Goal: Transaction & Acquisition: Purchase product/service

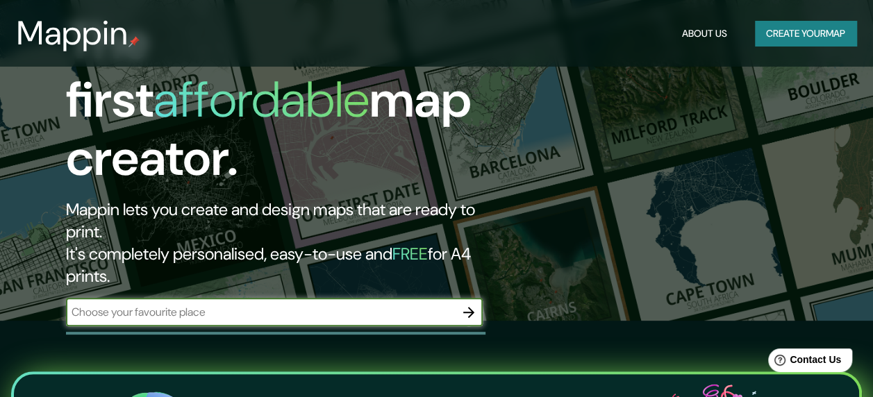
scroll to position [126, 0]
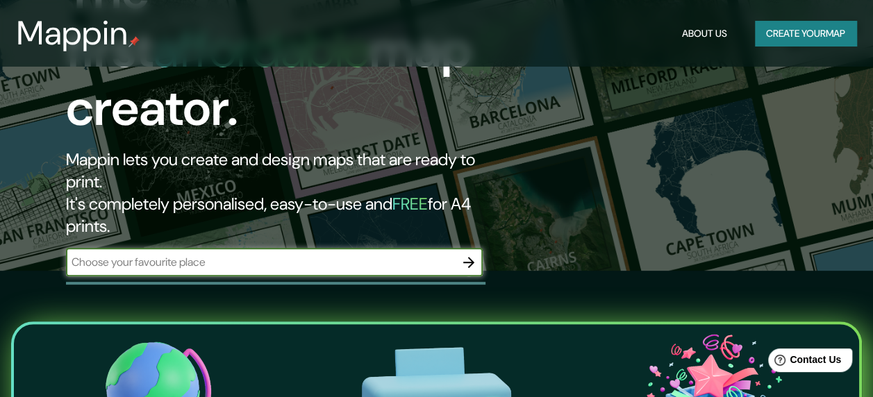
click at [393, 254] on input "text" at bounding box center [260, 262] width 389 height 16
type input "[GEOGRAPHIC_DATA]"
click at [472, 254] on icon "button" at bounding box center [469, 262] width 17 height 17
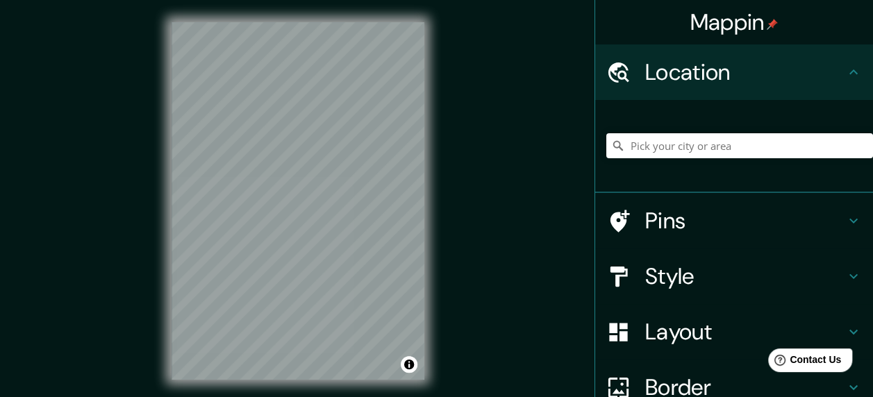
click at [474, 92] on div "Mappin Location Pins Style Layout Border Choose a border. Hint : you can make l…" at bounding box center [436, 212] width 873 height 425
click at [443, 196] on div "© Mapbox © OpenStreetMap Improve this map" at bounding box center [297, 201] width 297 height 402
click at [664, 146] on input "Pick your city or area" at bounding box center [740, 145] width 267 height 25
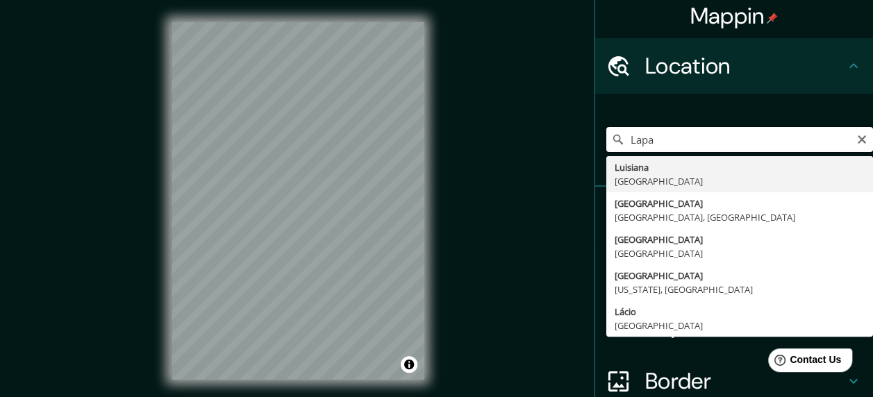
scroll to position [5, 0]
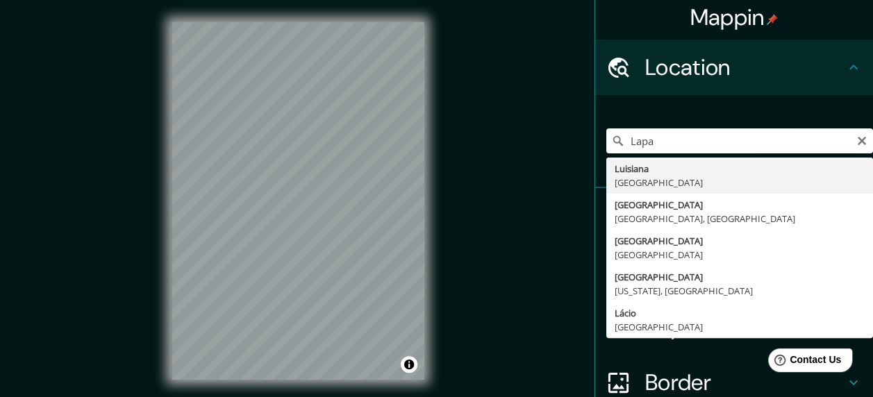
click at [791, 144] on input "Lapa" at bounding box center [740, 141] width 267 height 25
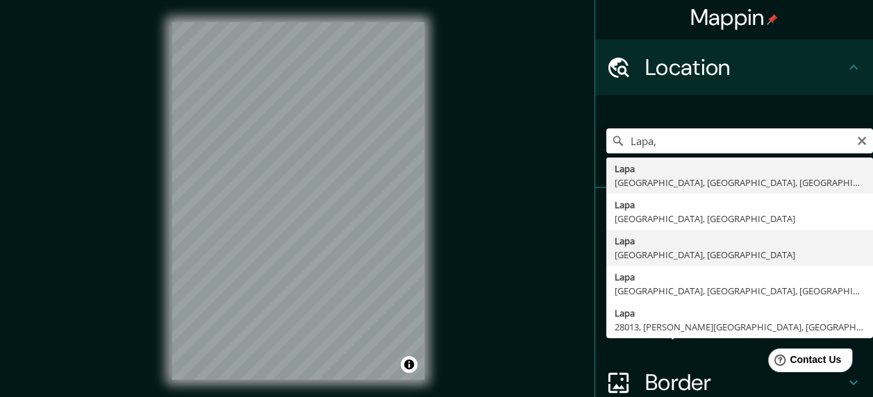
type input "Lapa, [GEOGRAPHIC_DATA], [GEOGRAPHIC_DATA]"
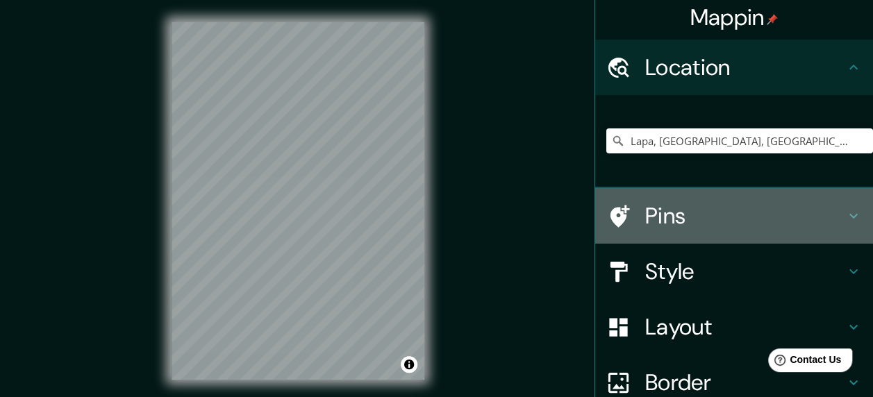
click at [846, 218] on icon at bounding box center [854, 216] width 17 height 17
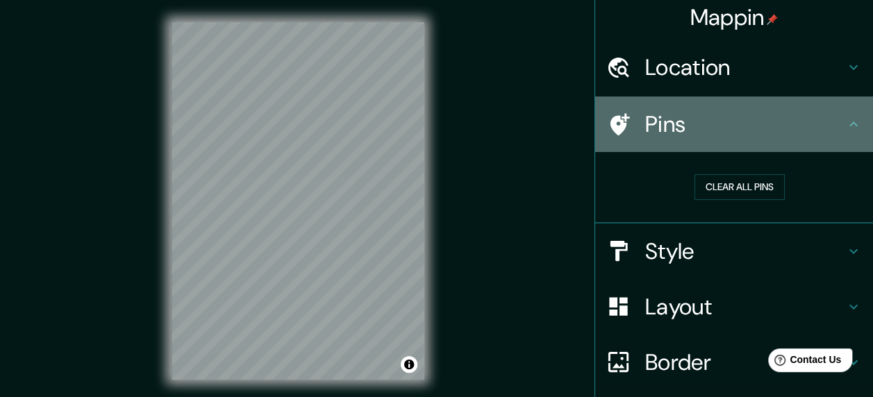
click at [648, 127] on h4 "Pins" at bounding box center [746, 124] width 200 height 28
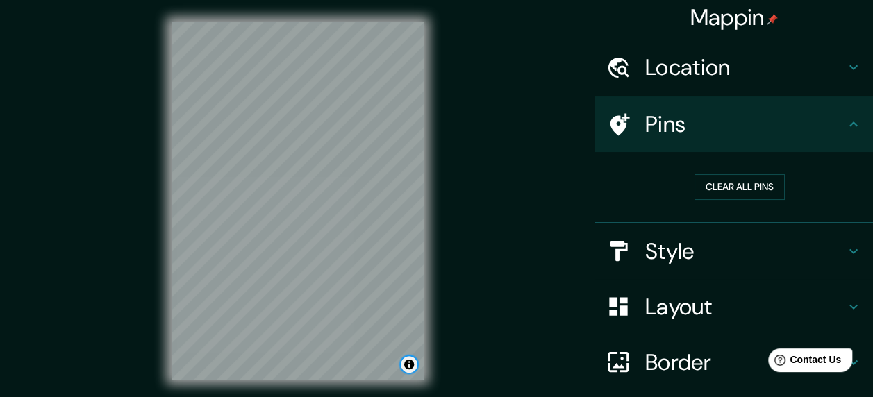
click at [410, 365] on button "Toggle attribution" at bounding box center [409, 364] width 17 height 17
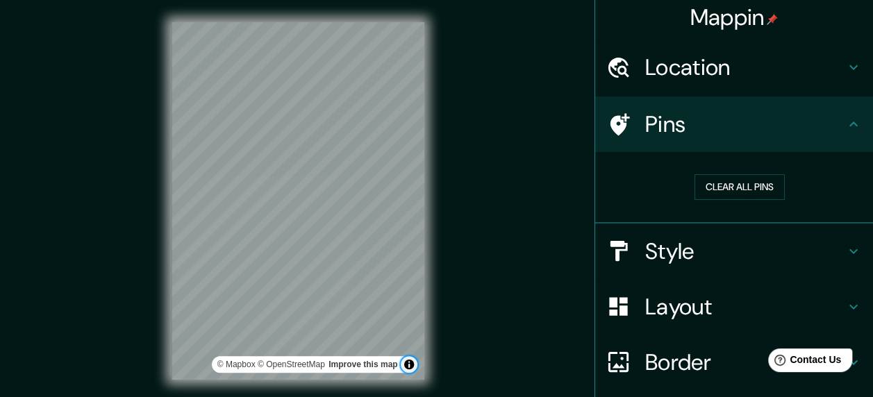
click at [410, 365] on button "Toggle attribution" at bounding box center [409, 364] width 17 height 17
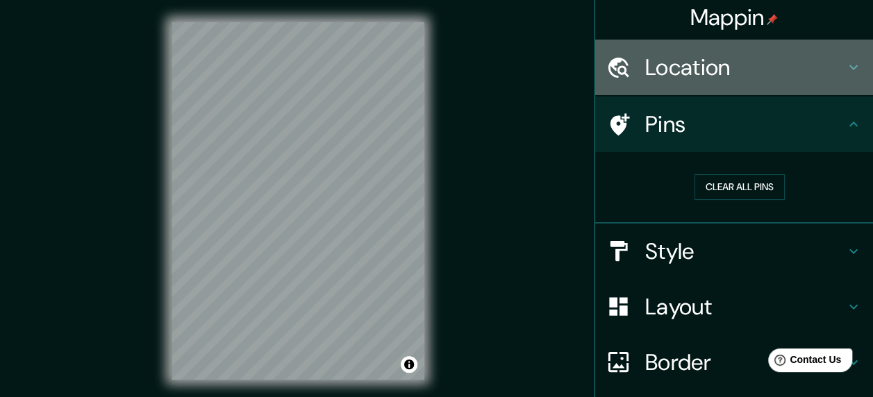
click at [763, 86] on div "Location" at bounding box center [734, 68] width 278 height 56
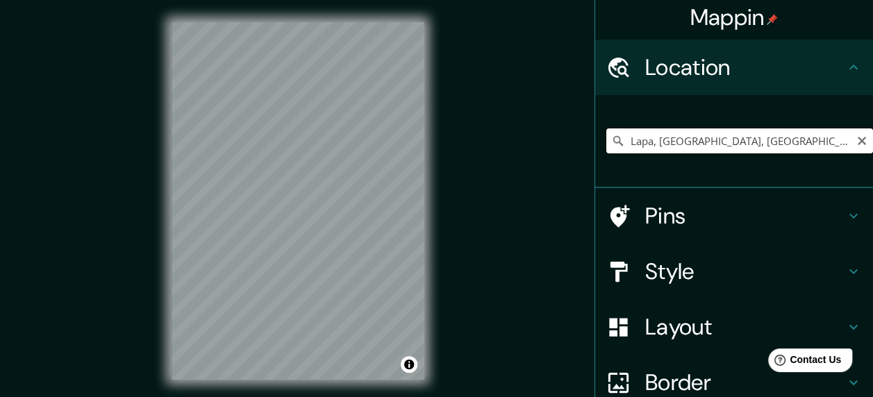
click at [699, 138] on input "Lapa, [GEOGRAPHIC_DATA], [GEOGRAPHIC_DATA]" at bounding box center [740, 141] width 267 height 25
click at [737, 135] on input "Lapa, [GEOGRAPHIC_DATA], [GEOGRAPHIC_DATA]" at bounding box center [740, 141] width 267 height 25
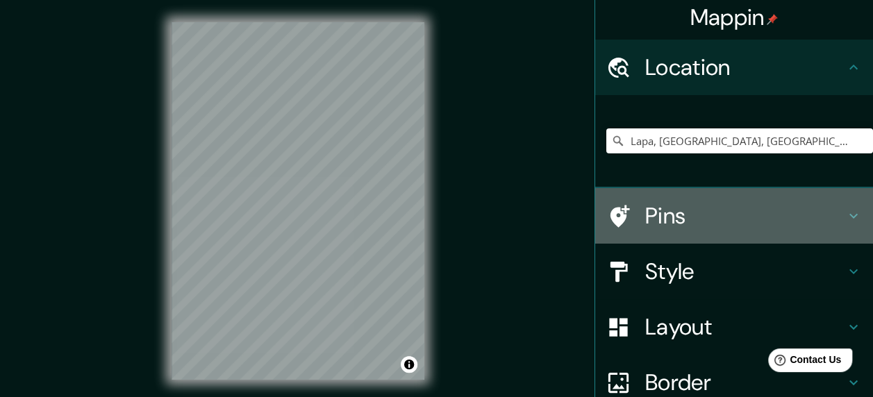
click at [846, 213] on icon at bounding box center [854, 216] width 17 height 17
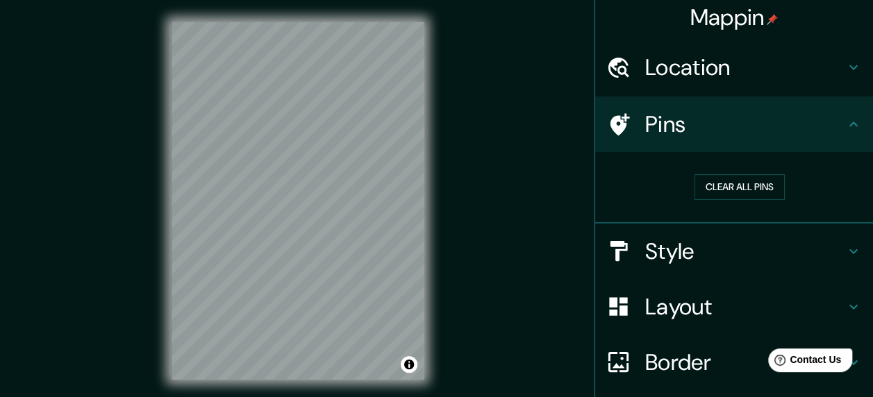
click at [632, 129] on div at bounding box center [626, 125] width 39 height 24
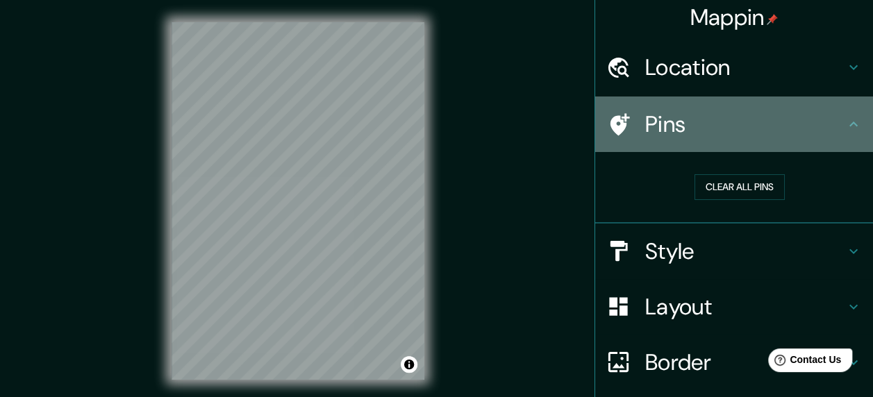
click at [611, 129] on icon at bounding box center [620, 124] width 19 height 22
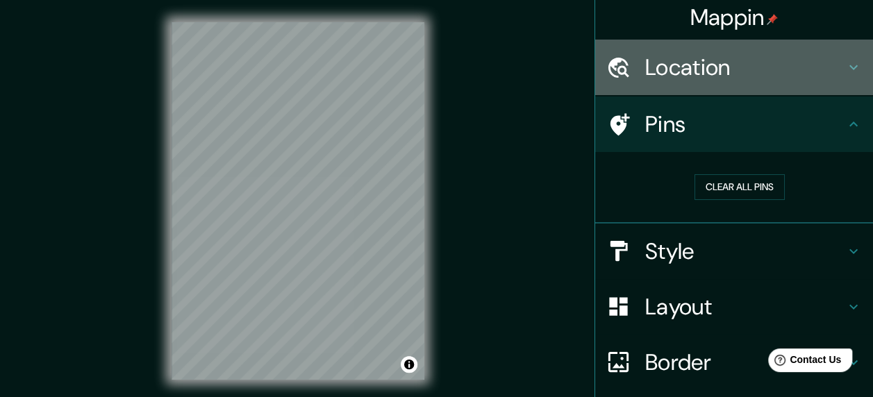
click at [819, 76] on h4 "Location" at bounding box center [746, 68] width 200 height 28
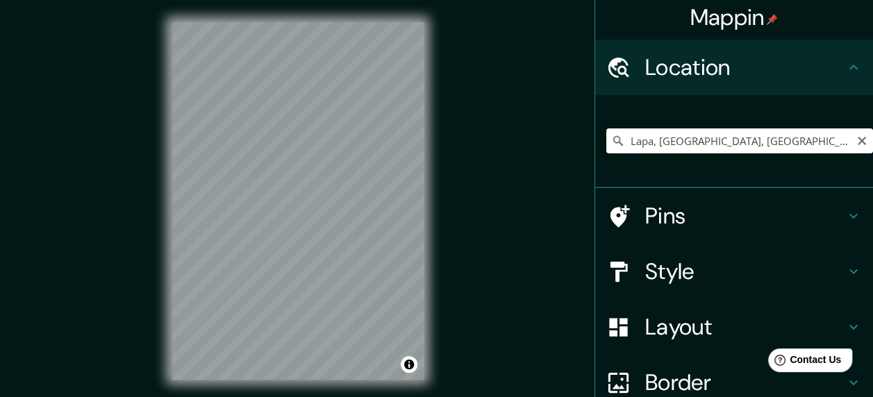
click at [650, 136] on input "Lapa, [GEOGRAPHIC_DATA], [GEOGRAPHIC_DATA]" at bounding box center [740, 141] width 267 height 25
click at [747, 133] on input "Lapa, [GEOGRAPHIC_DATA], [GEOGRAPHIC_DATA]" at bounding box center [740, 141] width 267 height 25
